Goal: Transaction & Acquisition: Purchase product/service

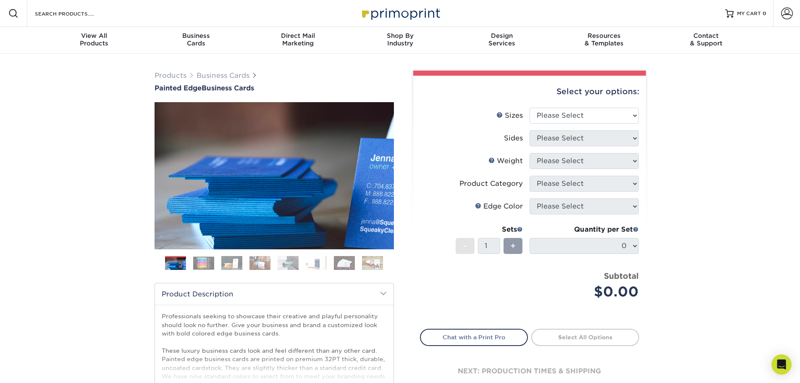
click at [205, 260] on img at bounding box center [203, 262] width 21 height 13
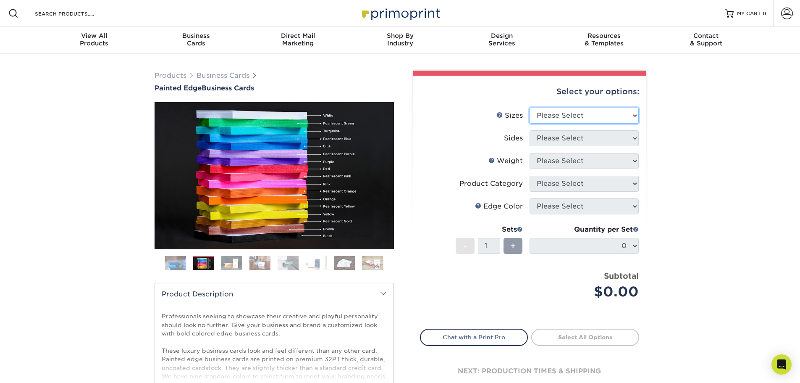
click at [595, 114] on select "Please Select 2" x 3.5" - Standard 2.125" x 3.375" - European 2.5" x 2.5" - Squ…" at bounding box center [584, 116] width 109 height 16
select select "2.00x3.50"
click at [530, 108] on select "Please Select 2" x 3.5" - Standard 2.125" x 3.375" - European 2.5" x 2.5" - Squ…" at bounding box center [584, 116] width 109 height 16
click at [596, 140] on select "Please Select Print Both Sides Print Front Only" at bounding box center [584, 138] width 109 height 16
select select "13abbda7-1d64-4f25-8bb2-c179b224825d"
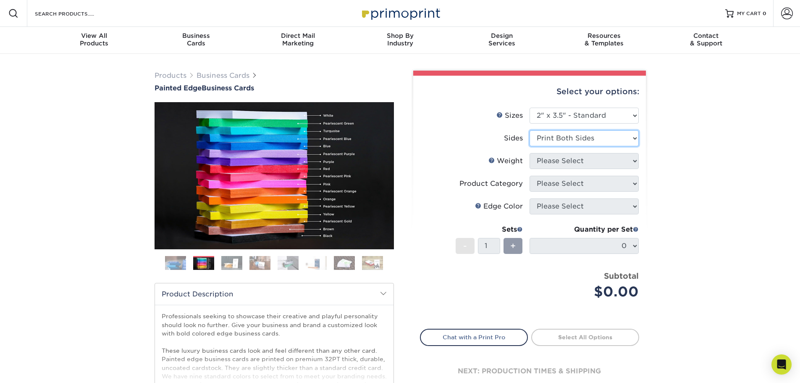
click at [530, 130] on select "Please Select Print Both Sides Print Front Only" at bounding box center [584, 138] width 109 height 16
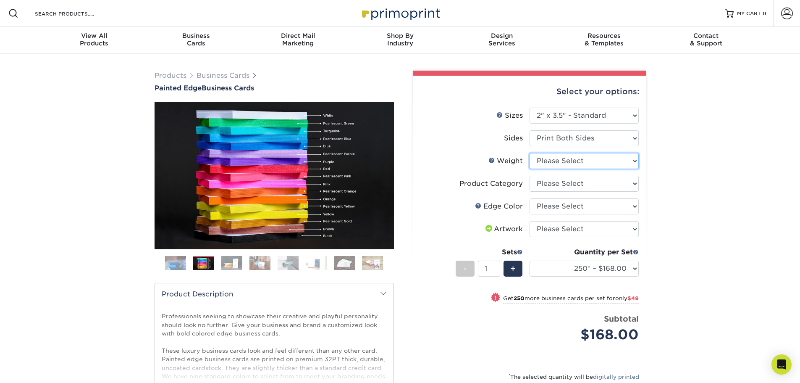
click at [589, 162] on select "Please Select 32PTUC" at bounding box center [584, 161] width 109 height 16
select select "32PTUC"
click at [530, 153] on select "Please Select 32PTUC" at bounding box center [584, 161] width 109 height 16
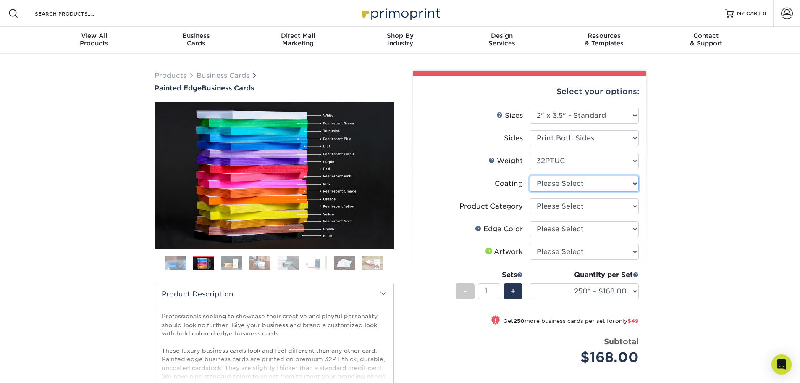
click at [577, 186] on select at bounding box center [584, 184] width 109 height 16
select select "3e7618de-abca-4bda-9f97-8b9129e913d8"
click at [530, 176] on select at bounding box center [584, 184] width 109 height 16
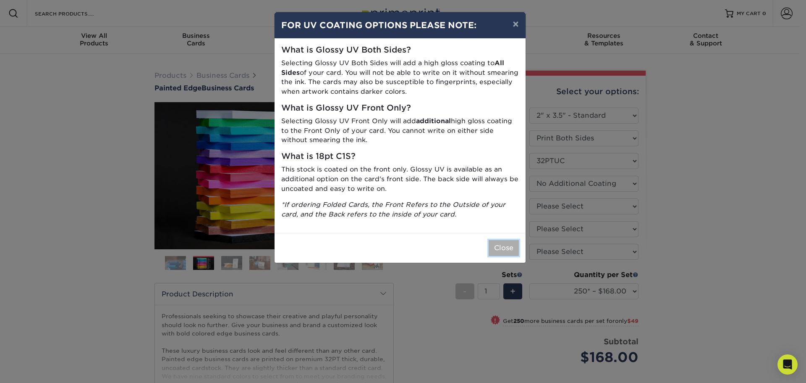
click at [504, 249] on button "Close" at bounding box center [504, 248] width 30 height 16
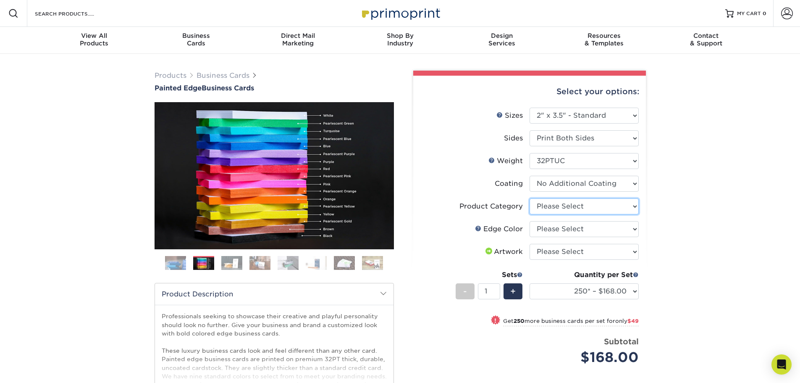
click at [551, 209] on select "Please Select Business Cards" at bounding box center [584, 206] width 109 height 16
click at [560, 186] on select at bounding box center [584, 184] width 109 height 16
click at [530, 176] on select at bounding box center [584, 184] width 109 height 16
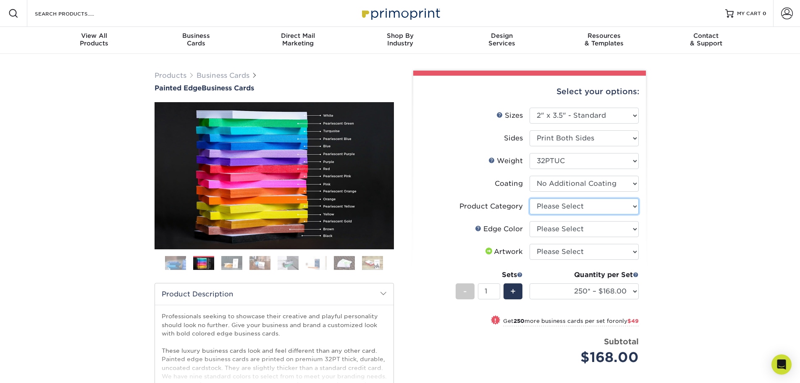
click at [564, 206] on select "Please Select Business Cards" at bounding box center [584, 206] width 109 height 16
select select "3b5148f1-0588-4f88-a218-97bcfdce65c1"
click at [530, 198] on select "Please Select Business Cards" at bounding box center [584, 206] width 109 height 16
click at [563, 234] on select "Please Select Charcoal Black Brown Blue Pearlescent Blue Pearlescent Gold Pearl…" at bounding box center [584, 229] width 109 height 16
select select "a1dd4f78-e5b3-498e-8232-956f7b80f10f"
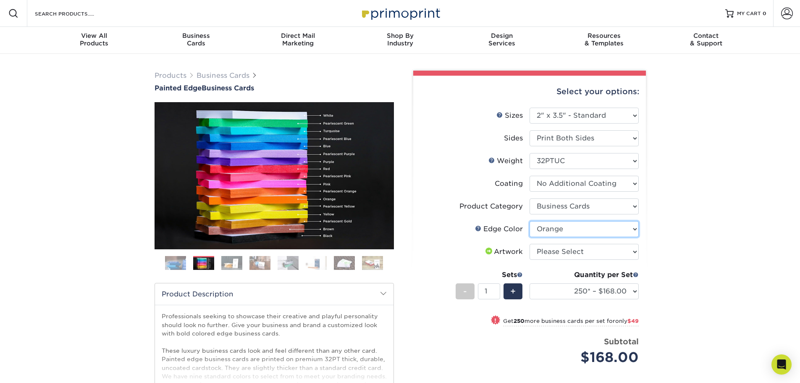
click at [530, 221] on select "Please Select Charcoal Black Brown Blue Pearlescent Blue Pearlescent Gold Pearl…" at bounding box center [584, 229] width 109 height 16
click at [576, 253] on select "Please Select I will upload files I need a design - $100" at bounding box center [584, 252] width 109 height 16
select select "upload"
click at [530, 244] on select "Please Select I will upload files I need a design - $100" at bounding box center [584, 252] width 109 height 16
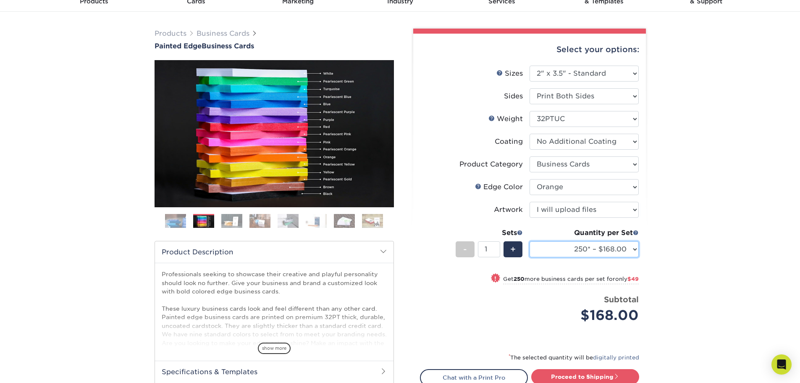
click at [633, 249] on select "250* – $168.00 500* – $217.00 1000* – $339.00" at bounding box center [584, 249] width 109 height 16
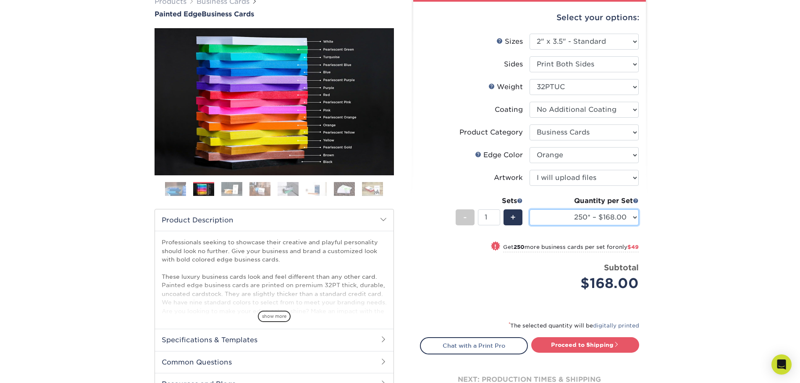
scroll to position [0, 0]
